Goal: Task Accomplishment & Management: Complete application form

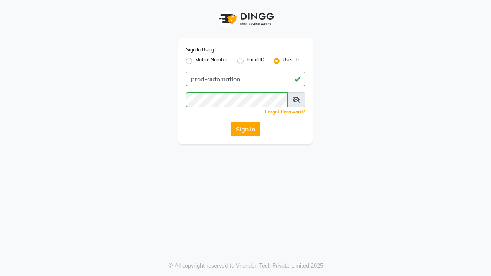
click at [245, 129] on button "Sign In" at bounding box center [245, 129] width 29 height 15
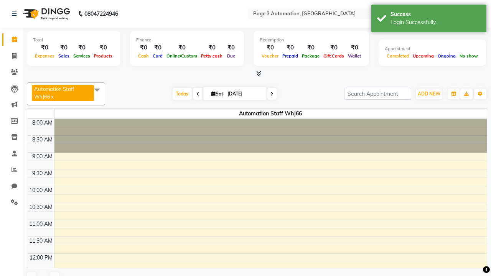
select select "en"
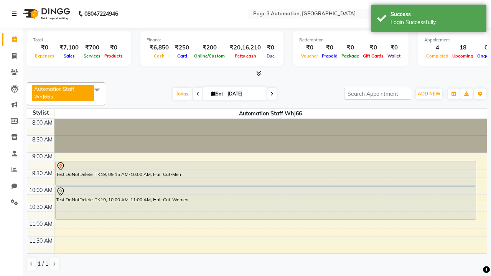
click at [16, 14] on icon at bounding box center [14, 13] width 5 height 5
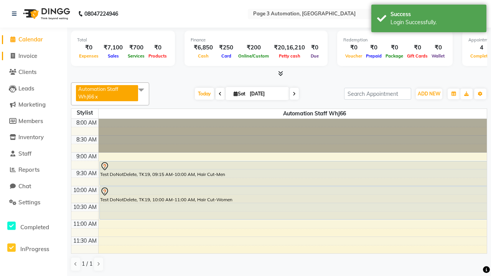
click at [33, 56] on span "Invoice" at bounding box center [27, 55] width 19 height 7
select select "service"
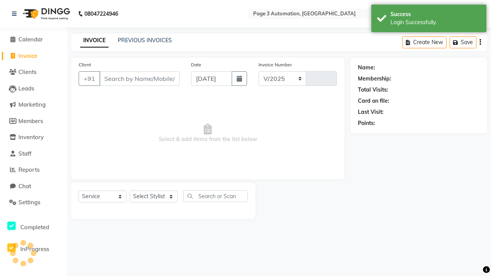
select select "2774"
type input "10151"
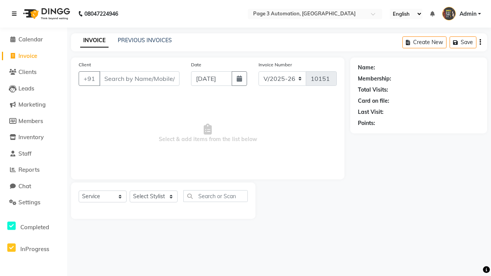
click at [16, 14] on icon at bounding box center [14, 13] width 5 height 5
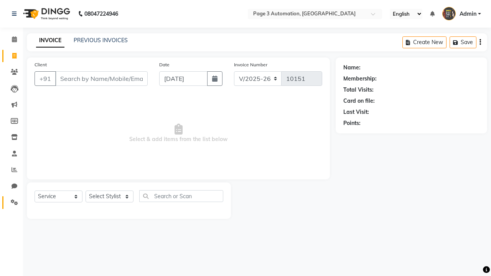
click at [12, 202] on icon at bounding box center [14, 202] width 7 height 6
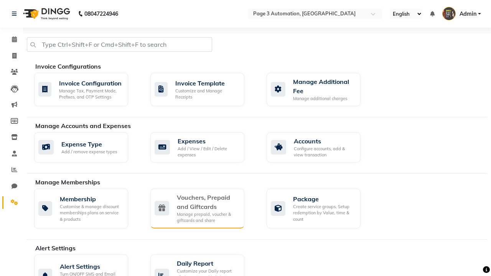
click at [207, 202] on div "Vouchers, Prepaid and Giftcards" at bounding box center [207, 202] width 61 height 18
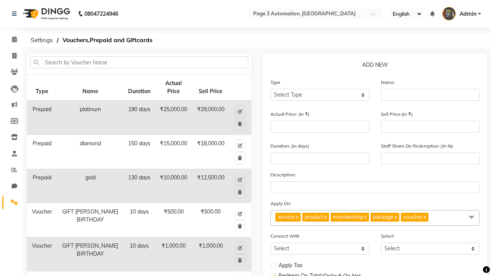
select select "V"
type input "Testing Voucher qLO"
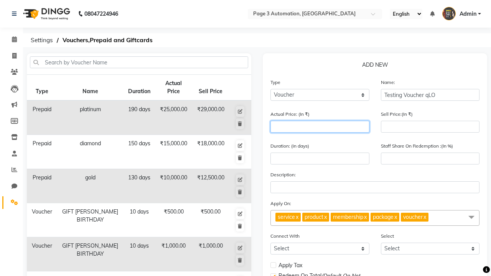
type input "1500"
type input "0"
type input "1500"
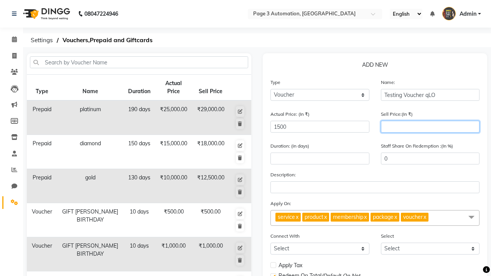
type input "1200"
type input "80"
type input "1200"
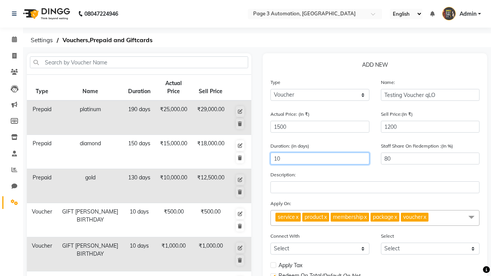
type input "10"
select select
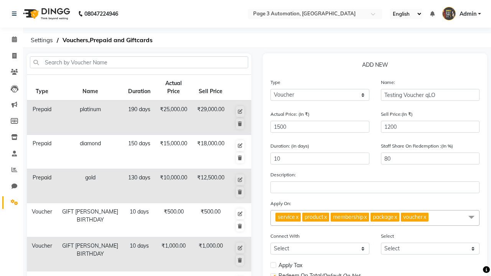
checkbox input "false"
checkbox input "true"
checkbox input "false"
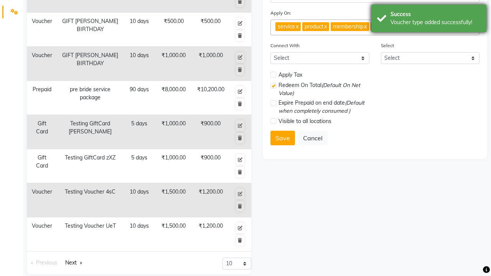
click at [429, 20] on div "Voucher type added successfully!" at bounding box center [435, 22] width 90 height 8
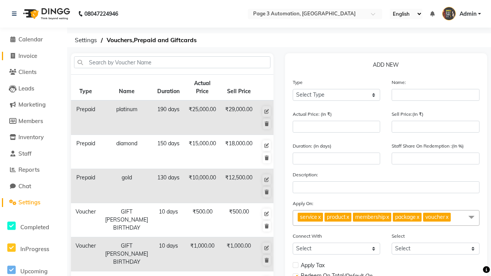
click at [33, 56] on span "Invoice" at bounding box center [27, 55] width 19 height 7
select select "2774"
select select "service"
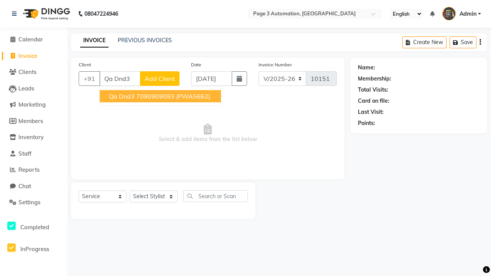
click at [161, 96] on ngb-highlight "7090909093" at bounding box center [155, 96] width 38 height 8
type input "7090909093"
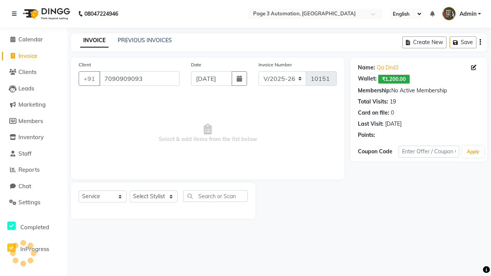
select select "V"
select select "71572"
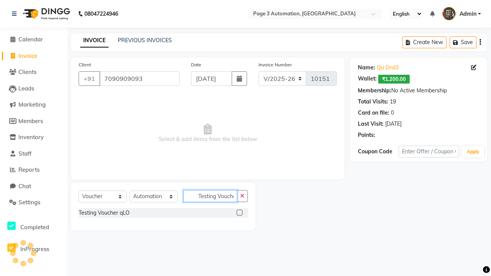
scroll to position [0, 5]
type input "Testing Voucher qLO"
click at [239, 212] on label at bounding box center [240, 213] width 6 height 6
click at [239, 212] on input "checkbox" at bounding box center [239, 212] width 5 height 5
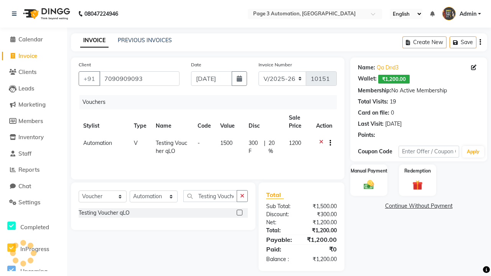
checkbox input "false"
click at [368, 171] on label "Manual Payment" at bounding box center [369, 170] width 38 height 7
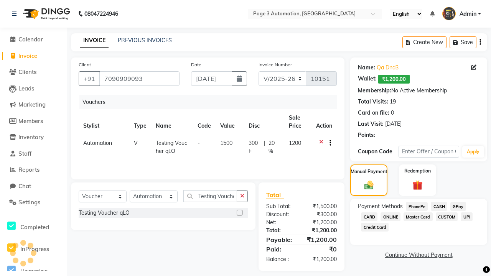
click at [439, 206] on span "CASH" at bounding box center [439, 206] width 16 height 9
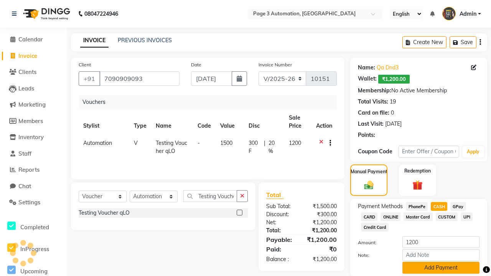
click at [441, 268] on button "Add Payment" at bounding box center [440, 268] width 77 height 12
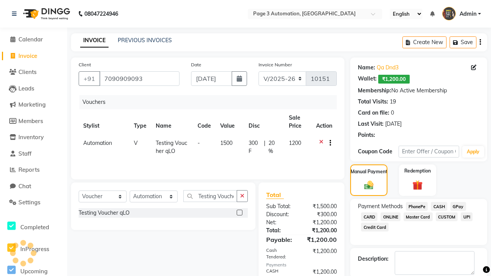
checkbox input "false"
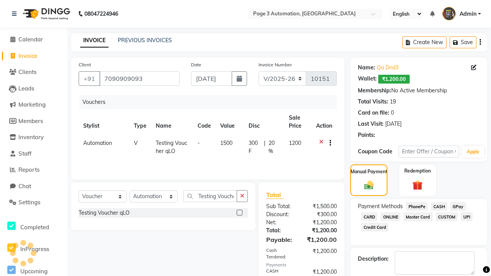
checkbox input "false"
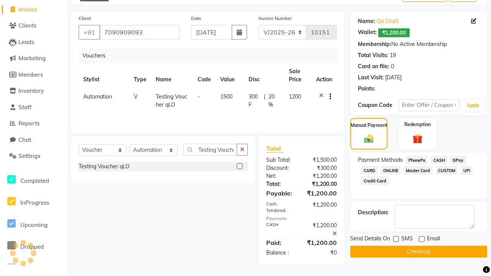
click at [418, 252] on button "Checkout" at bounding box center [418, 252] width 137 height 12
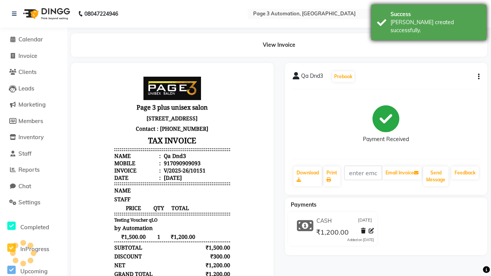
click at [429, 20] on div "[PERSON_NAME] created successfully." at bounding box center [435, 26] width 90 height 16
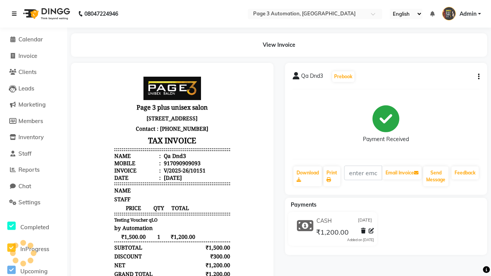
click at [16, 14] on icon at bounding box center [14, 13] width 5 height 5
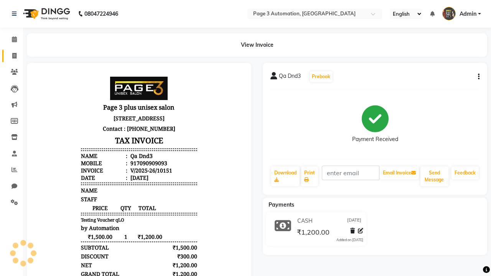
click at [12, 56] on span at bounding box center [14, 56] width 13 height 9
select select "service"
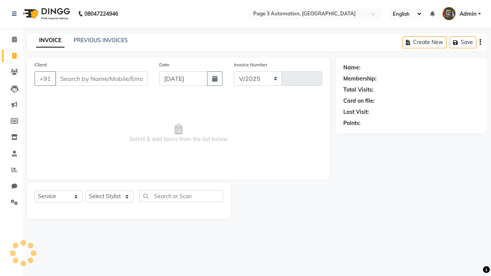
select select "2774"
type input "10152"
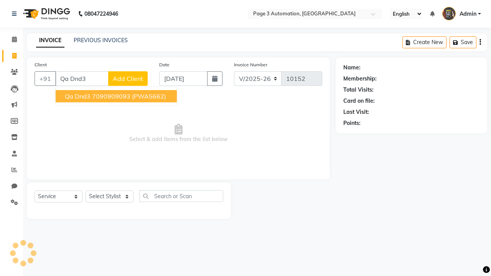
click at [117, 96] on ngb-highlight "7090909093" at bounding box center [111, 96] width 38 height 8
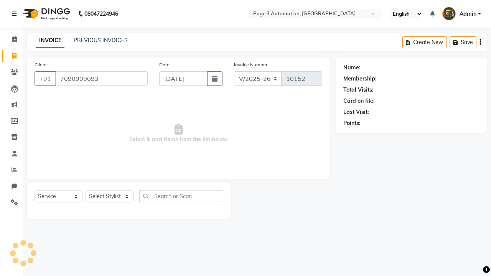
type input "7090909093"
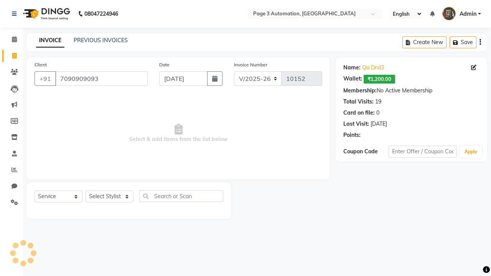
select select "71572"
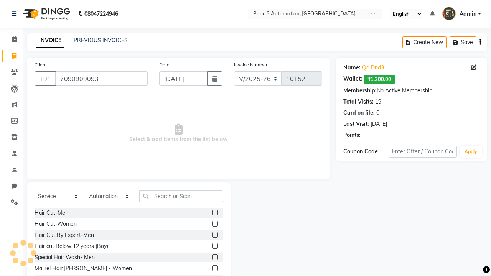
click at [214, 235] on label at bounding box center [215, 235] width 6 height 6
click at [214, 235] on input "checkbox" at bounding box center [214, 235] width 5 height 5
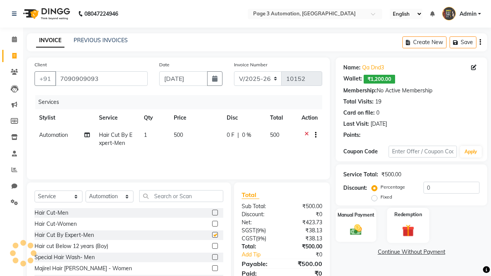
click at [408, 215] on label "Redemption" at bounding box center [408, 214] width 28 height 7
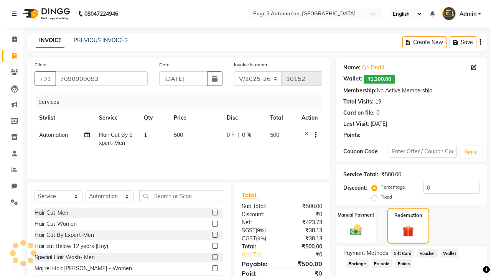
checkbox input "false"
click at [427, 253] on span "Voucher" at bounding box center [427, 253] width 20 height 9
